Goal: Check status: Check status

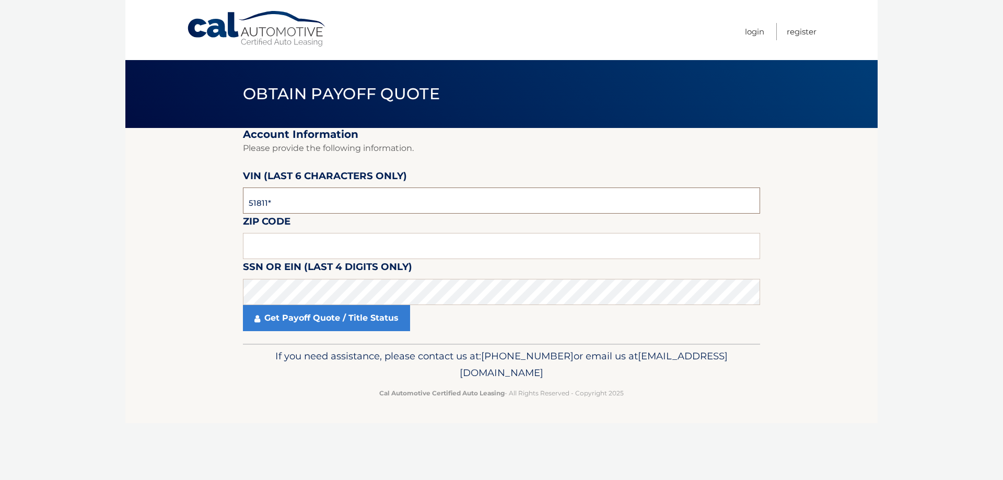
type input "518117"
click at [362, 247] on input "text" at bounding box center [501, 246] width 517 height 26
type input "19428"
click at [324, 329] on link "Get Payoff Quote / Title Status" at bounding box center [326, 318] width 167 height 26
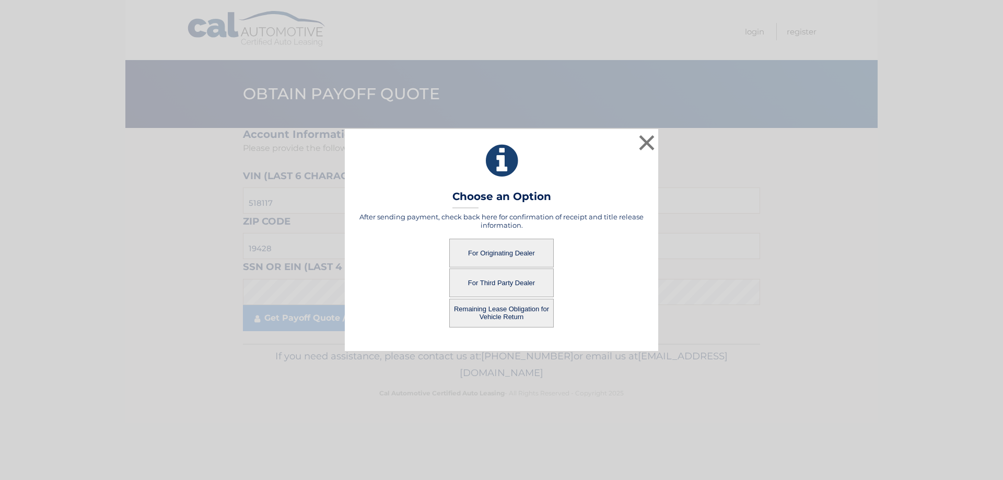
click at [508, 247] on button "For Originating Dealer" at bounding box center [501, 253] width 104 height 29
click at [504, 252] on button "For Originating Dealer" at bounding box center [501, 253] width 104 height 29
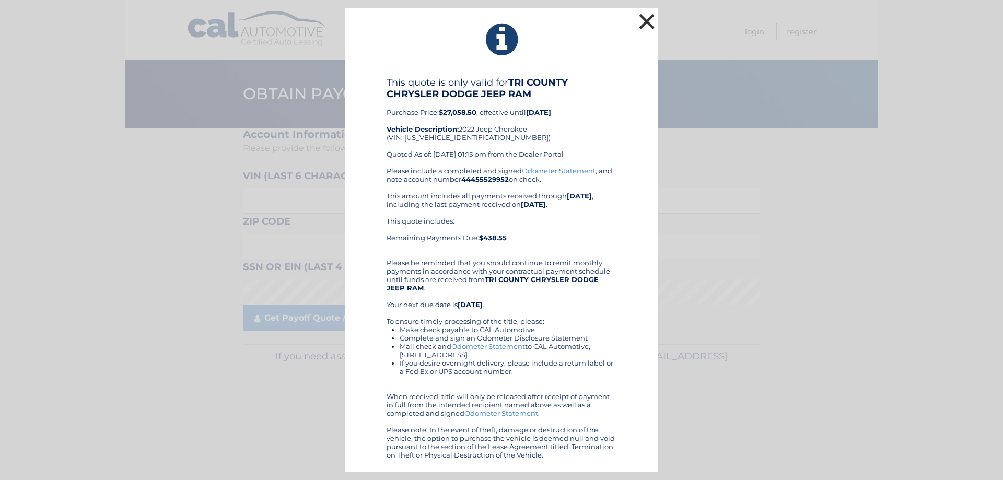
click at [643, 24] on button "×" at bounding box center [646, 21] width 21 height 21
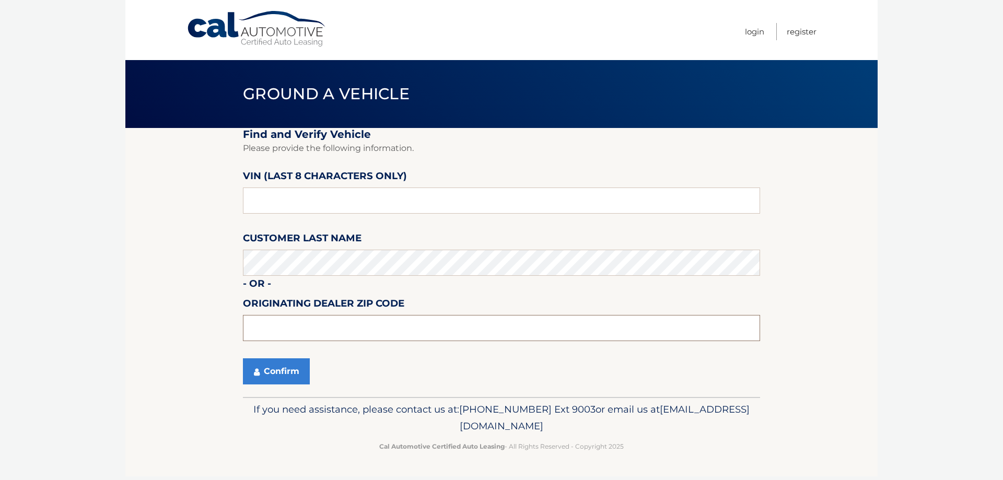
click at [302, 316] on input "text" at bounding box center [501, 328] width 517 height 26
type input "19468"
click at [268, 379] on button "Confirm" at bounding box center [276, 371] width 67 height 26
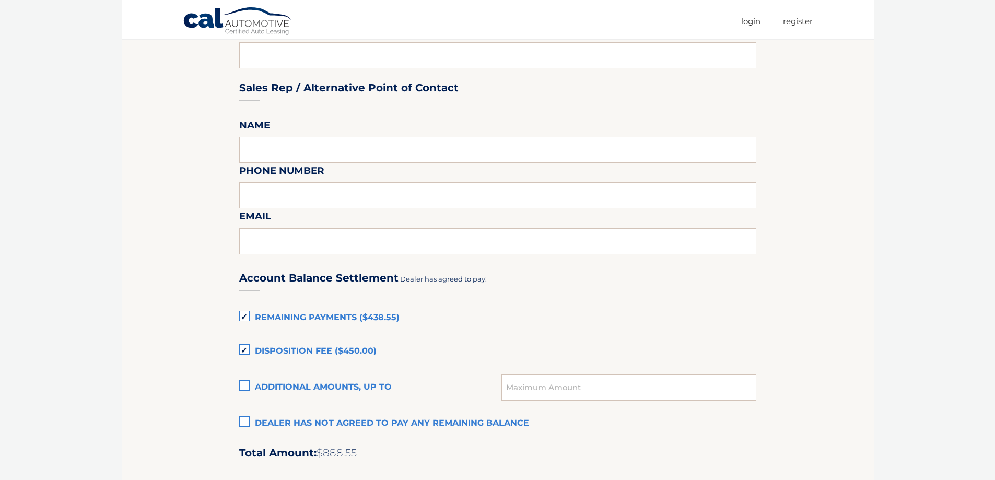
scroll to position [366, 0]
